Goal: Transaction & Acquisition: Purchase product/service

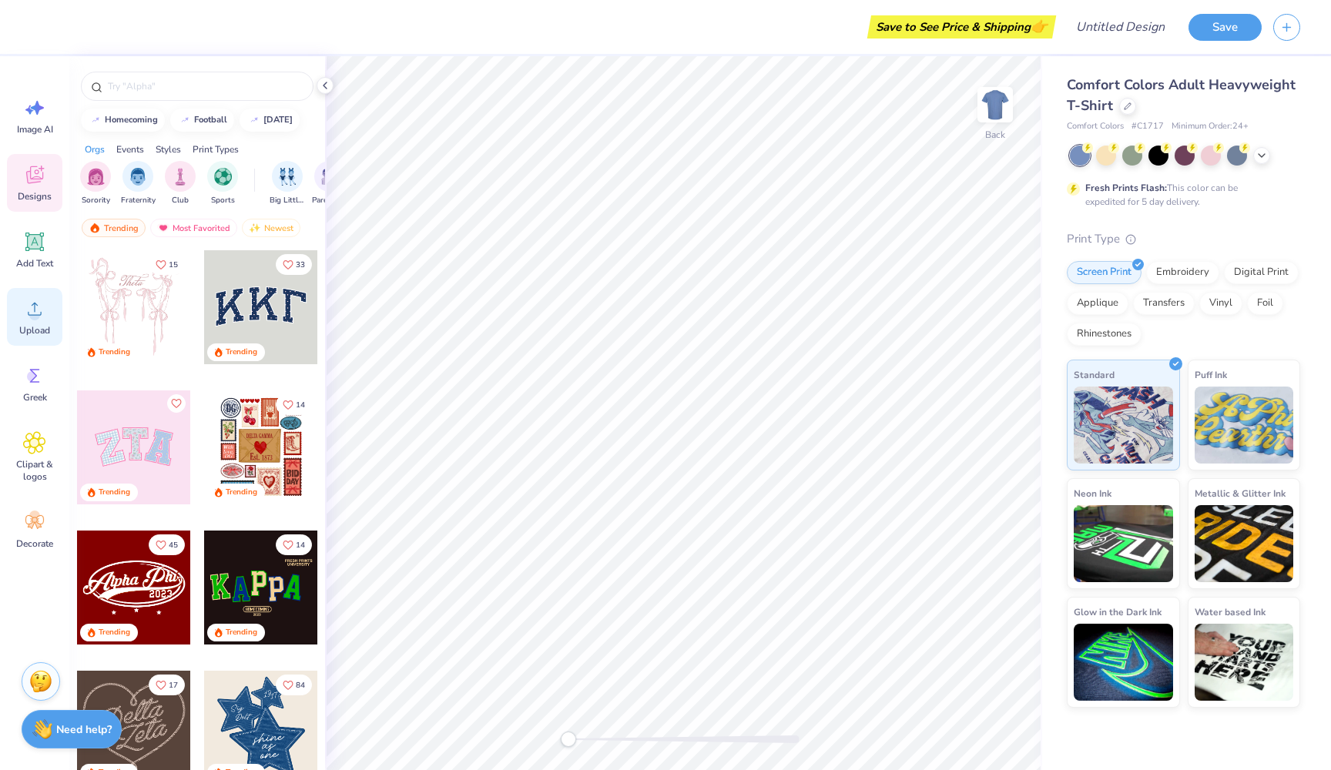
click at [33, 300] on icon at bounding box center [34, 308] width 23 height 23
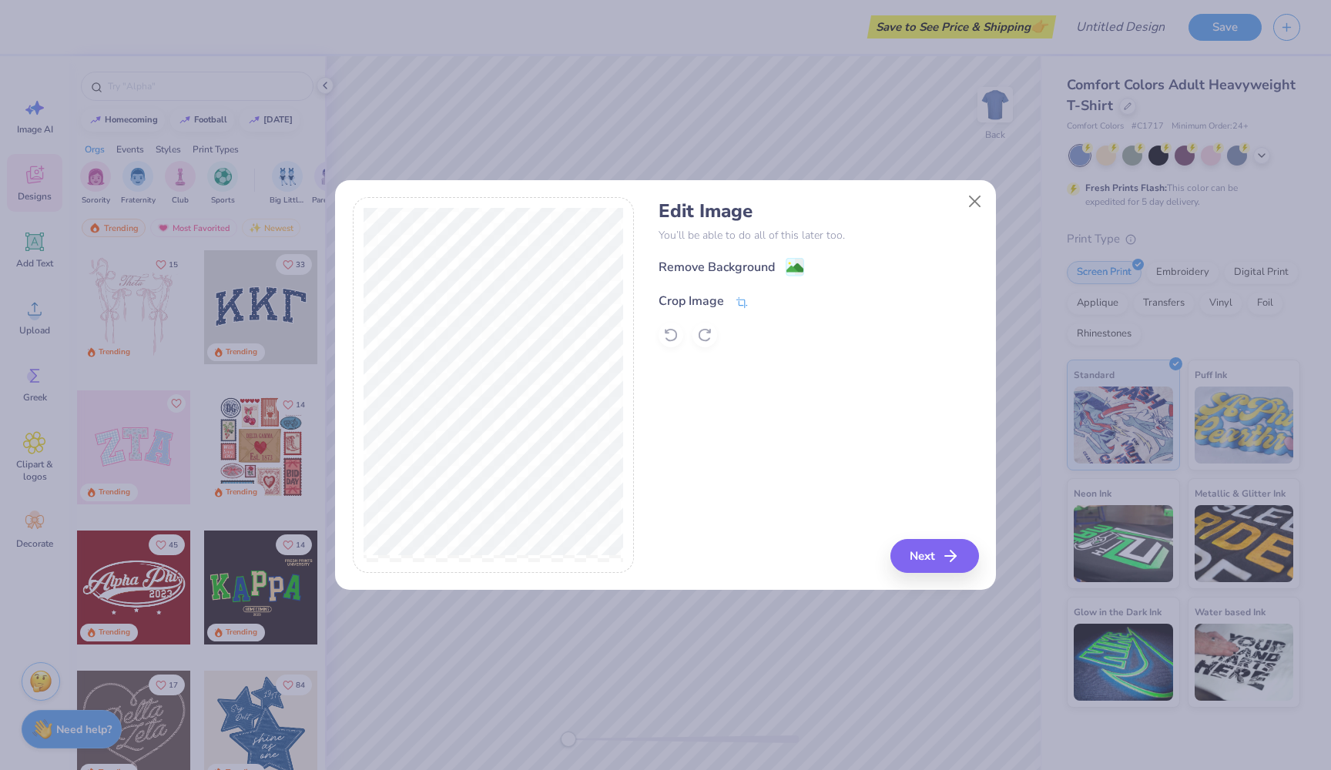
click at [747, 303] on icon at bounding box center [742, 303] width 14 height 14
click at [902, 525] on div "Edit Image You’ll be able to do all of this later too. Remove Background Crop I…" at bounding box center [819, 385] width 320 height 376
click at [768, 300] on polyline at bounding box center [768, 299] width 6 height 5
click at [770, 255] on div "Edit Image You’ll be able to do all of this later too. Remove Background Crop I…" at bounding box center [819, 273] width 320 height 147
click at [795, 266] on image at bounding box center [795, 269] width 17 height 17
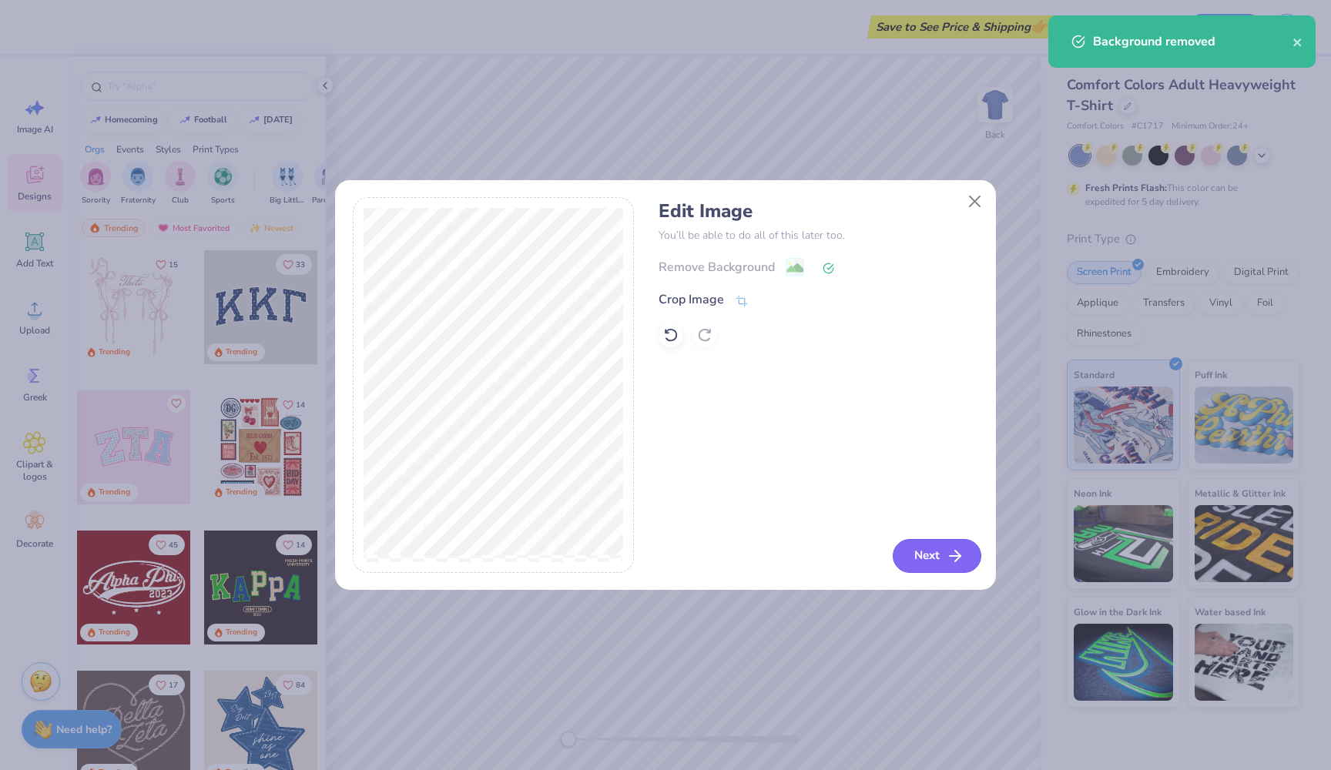
click at [926, 547] on button "Next" at bounding box center [937, 556] width 89 height 34
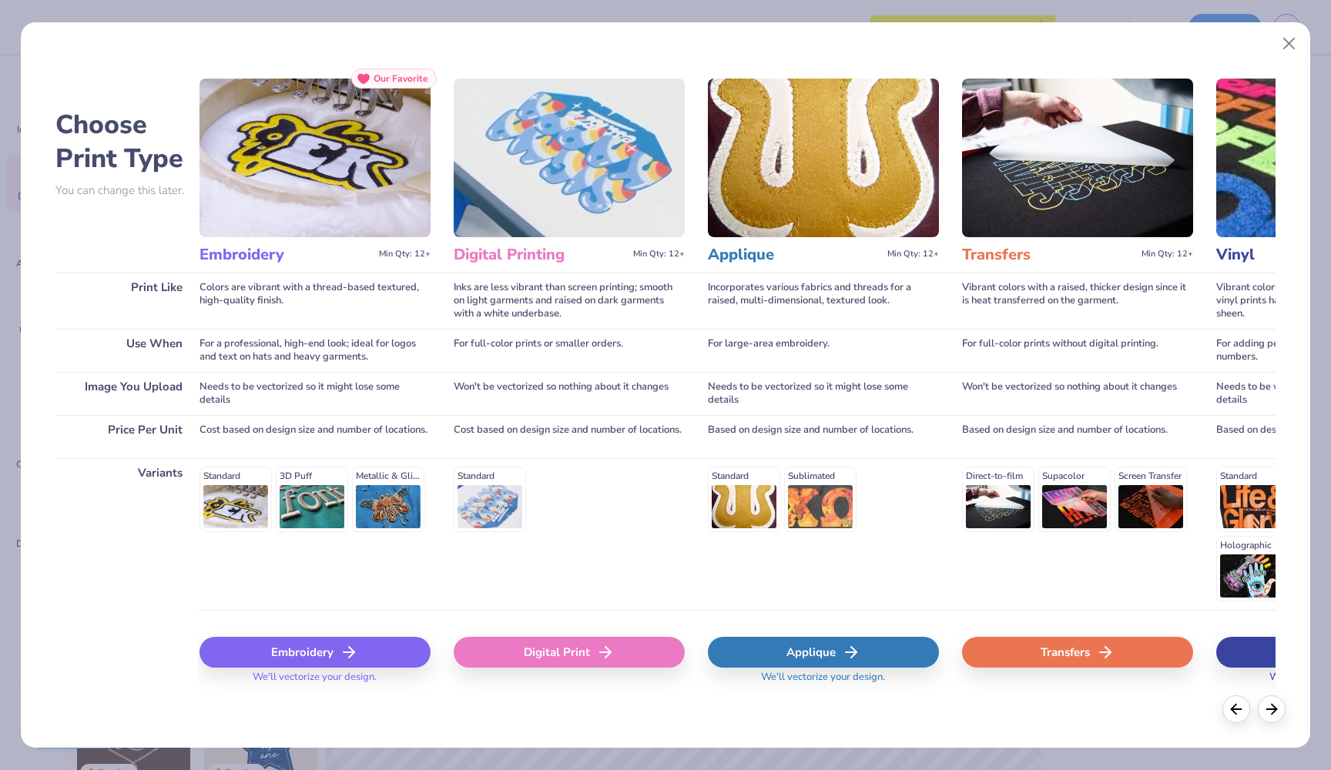
scroll to position [0, 287]
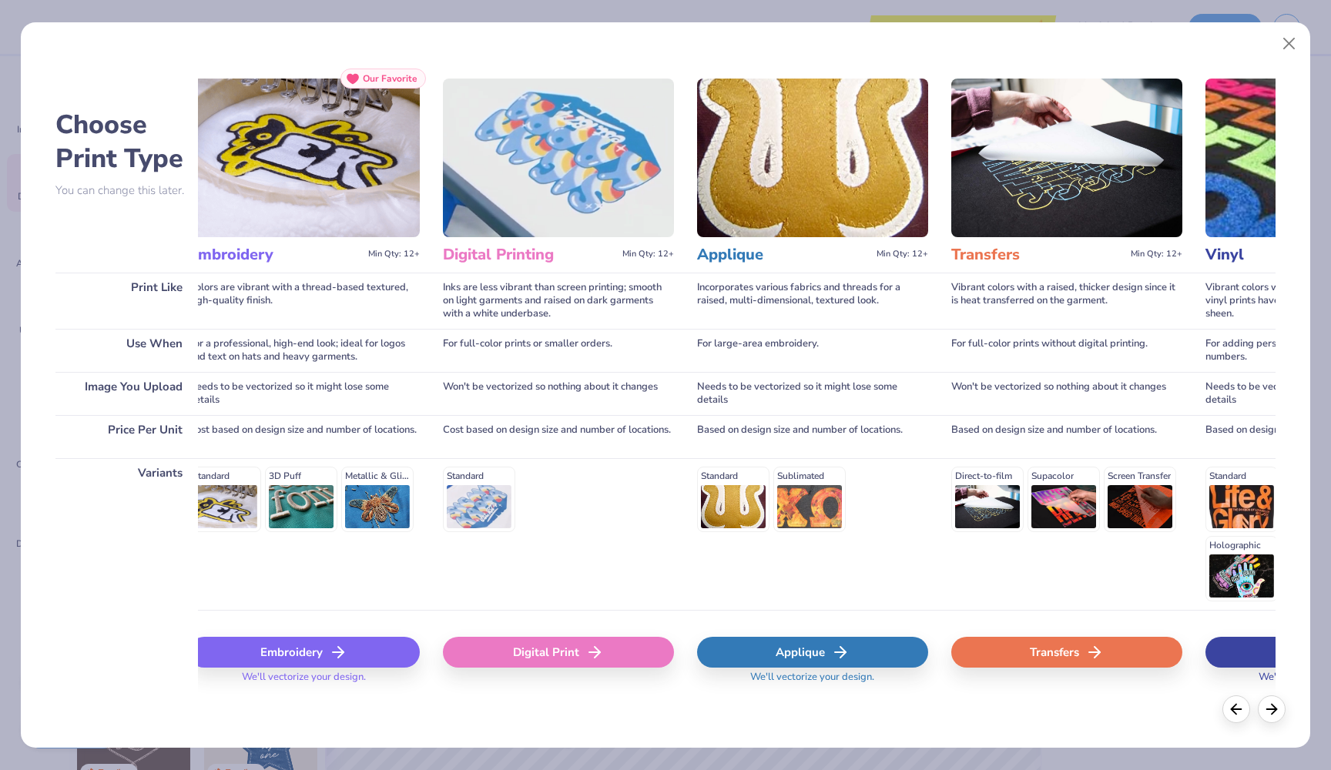
click at [625, 651] on div "Digital Print" at bounding box center [558, 652] width 231 height 31
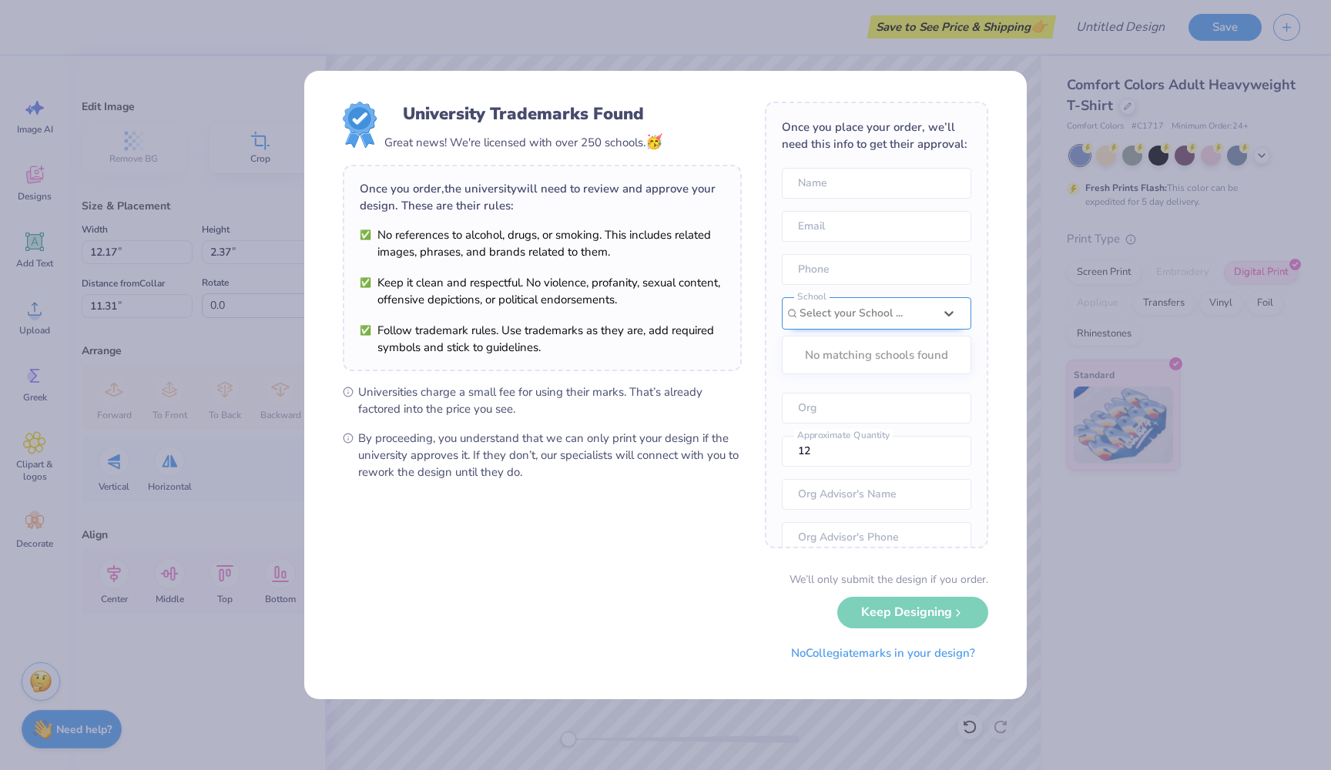
click at [917, 311] on div "Select your School ..." at bounding box center [877, 313] width 190 height 32
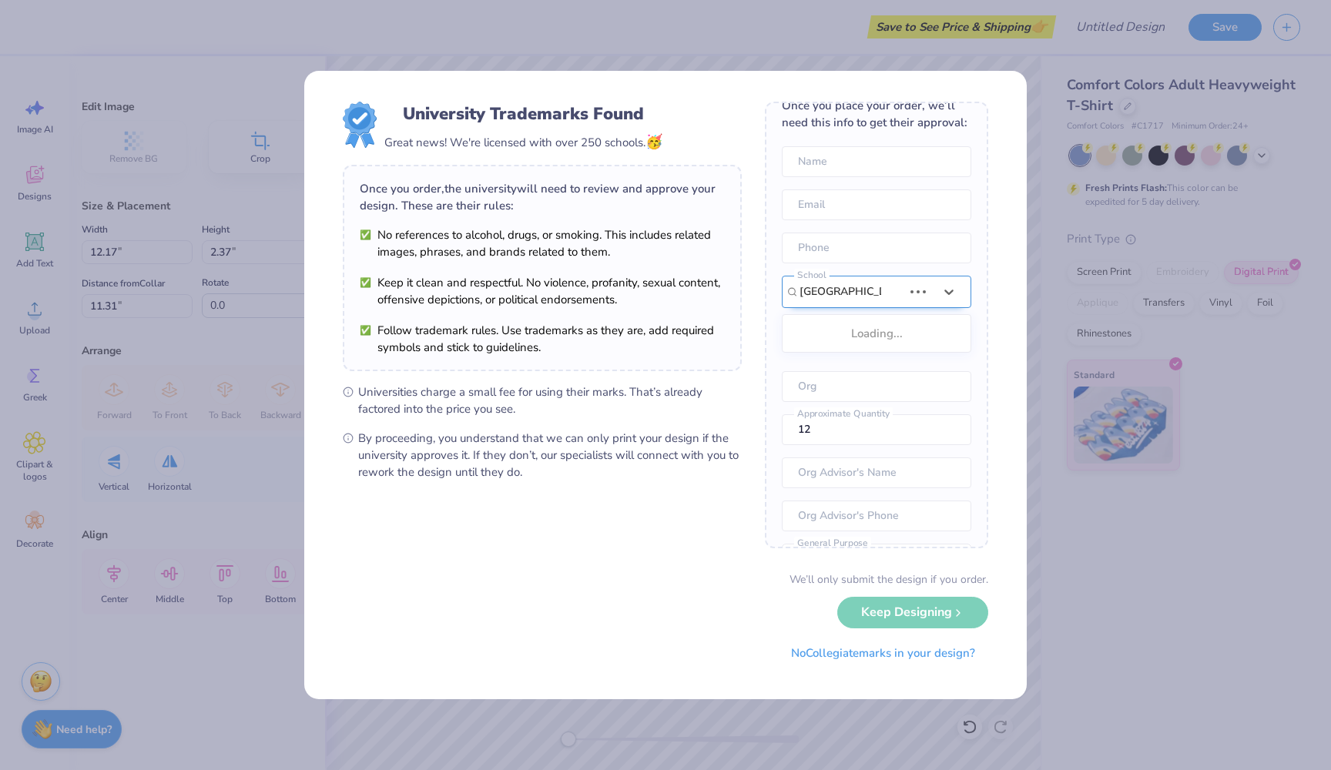
scroll to position [0, 0]
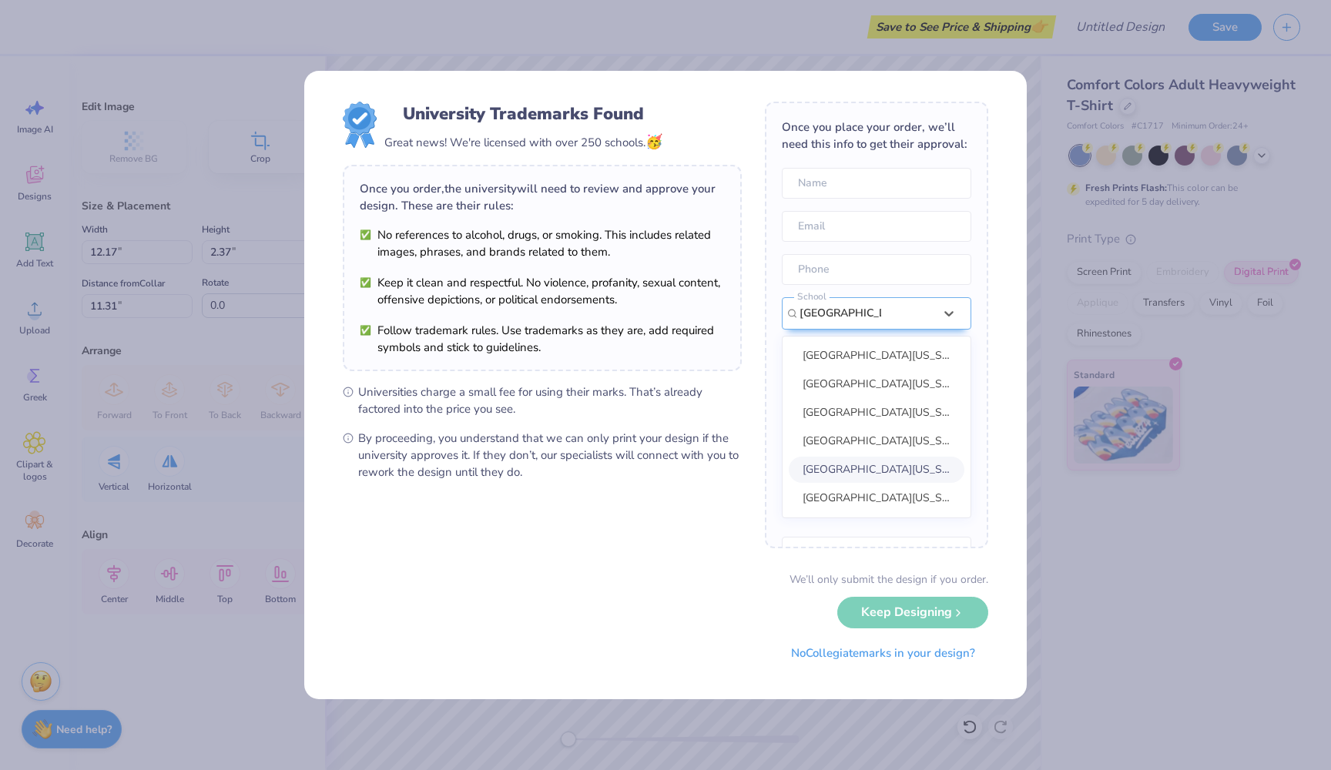
click at [892, 466] on span "[GEOGRAPHIC_DATA][US_STATE] [GEOGRAPHIC_DATA]" at bounding box center [943, 469] width 280 height 15
type input "[GEOGRAPHIC_DATA]"
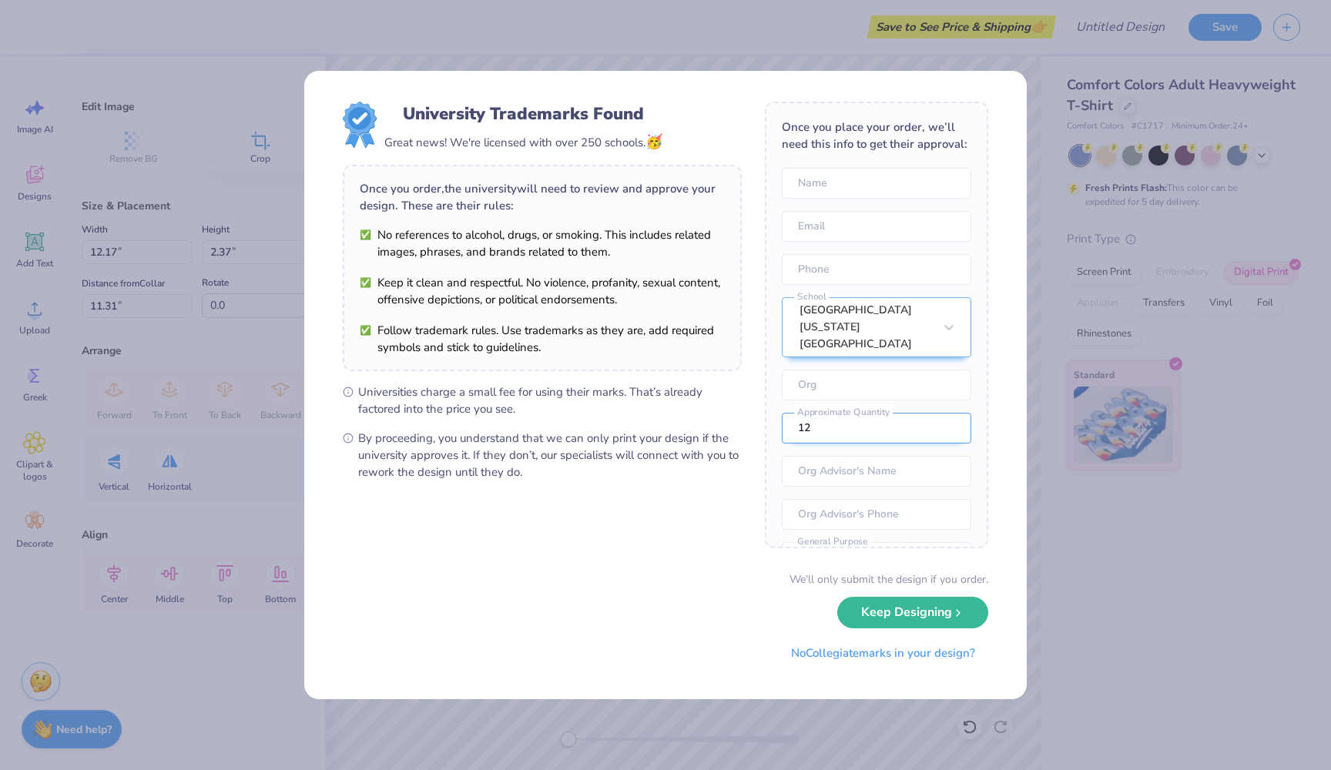
drag, startPoint x: 889, startPoint y: 421, endPoint x: 809, endPoint y: 423, distance: 80.2
click at [809, 423] on input "12" at bounding box center [877, 428] width 190 height 31
drag, startPoint x: 846, startPoint y: 418, endPoint x: 776, endPoint y: 418, distance: 70.1
click at [776, 418] on div "Once you place your order, we’ll need this info to get their approval: Name Ema…" at bounding box center [876, 325] width 223 height 447
type input "15"
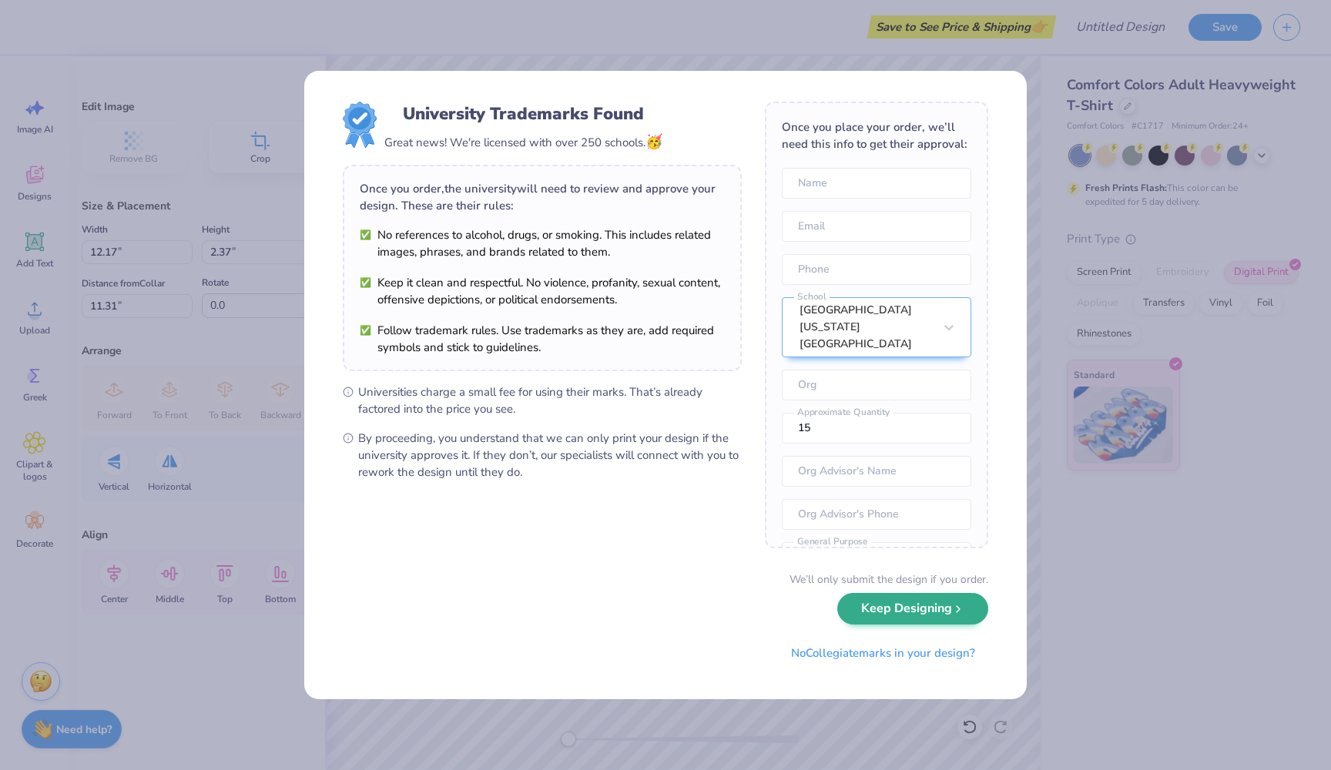
click at [942, 612] on button "Keep Designing" at bounding box center [912, 609] width 151 height 32
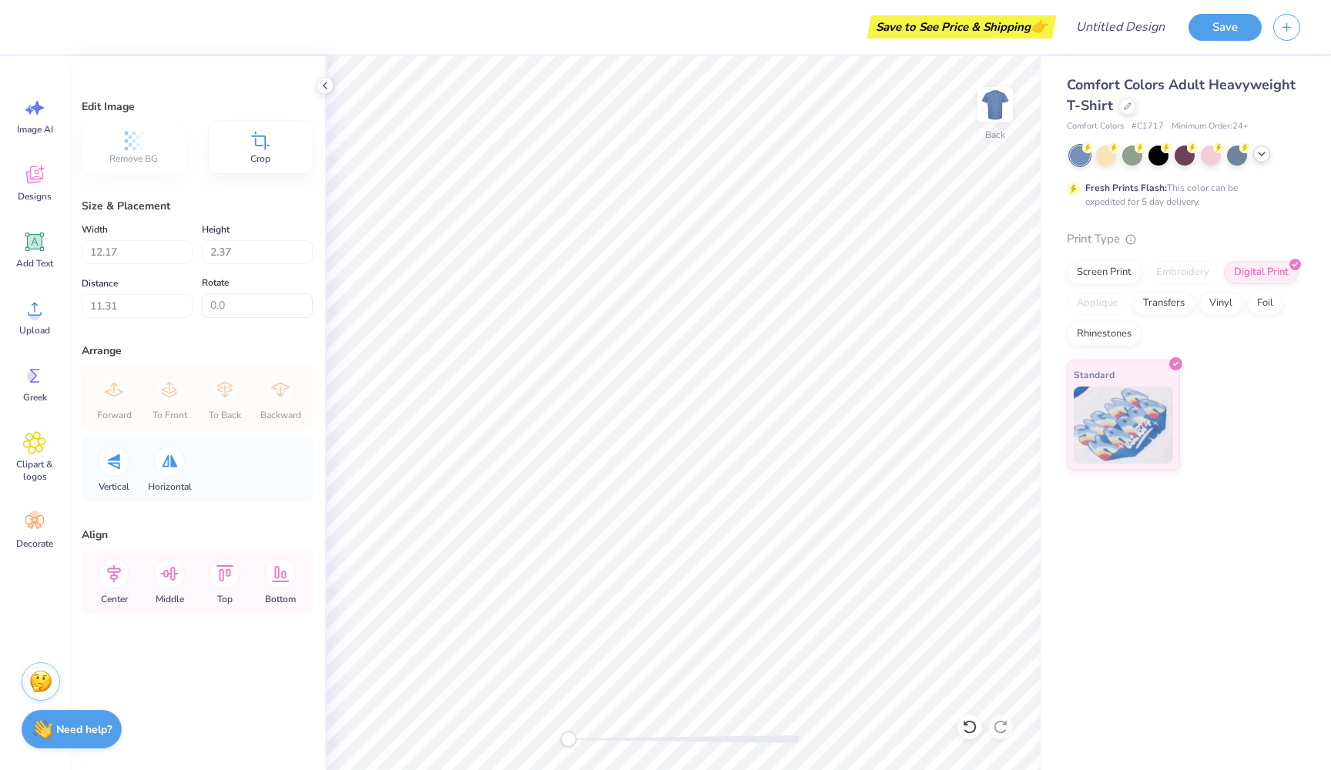
click at [1265, 159] on div at bounding box center [1262, 154] width 17 height 17
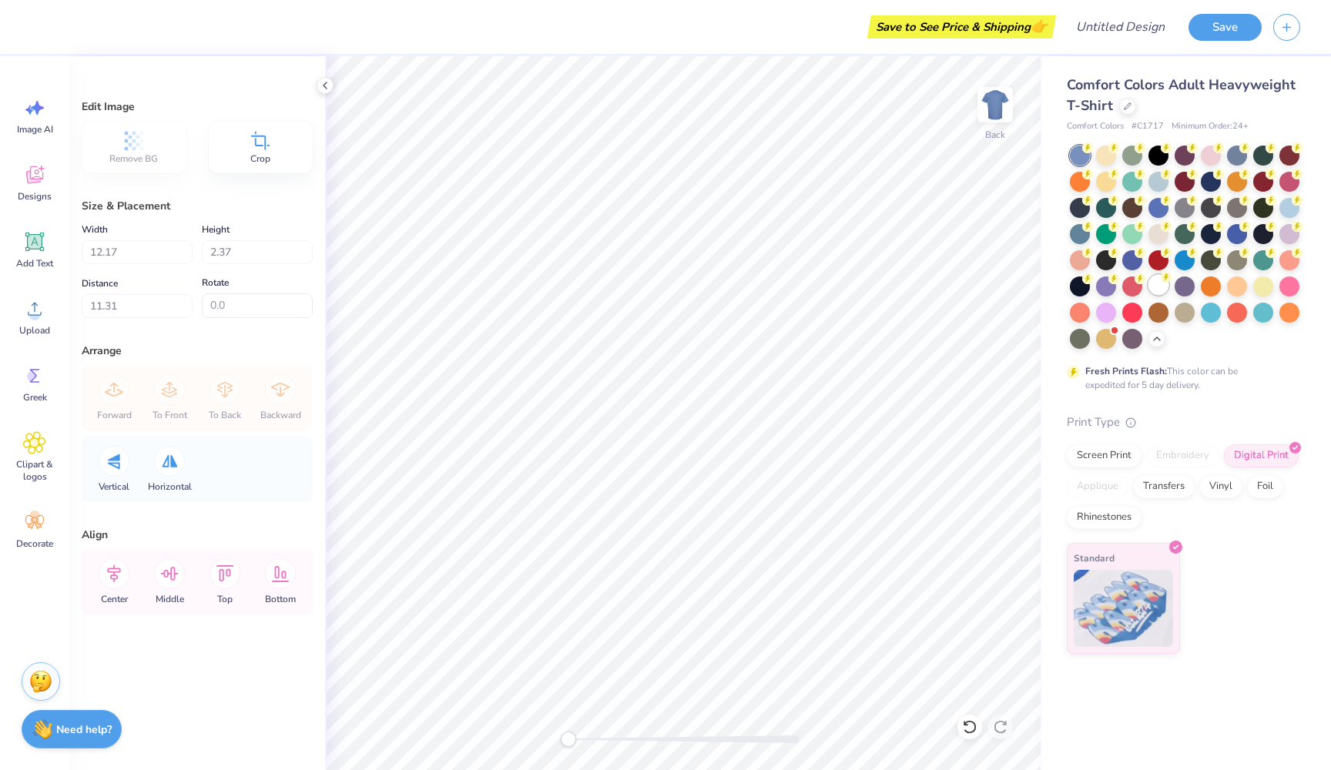
click at [1160, 286] on div at bounding box center [1159, 285] width 20 height 20
type input "4.36"
click at [994, 109] on img at bounding box center [996, 105] width 62 height 62
